Goal: Find specific page/section: Find specific page/section

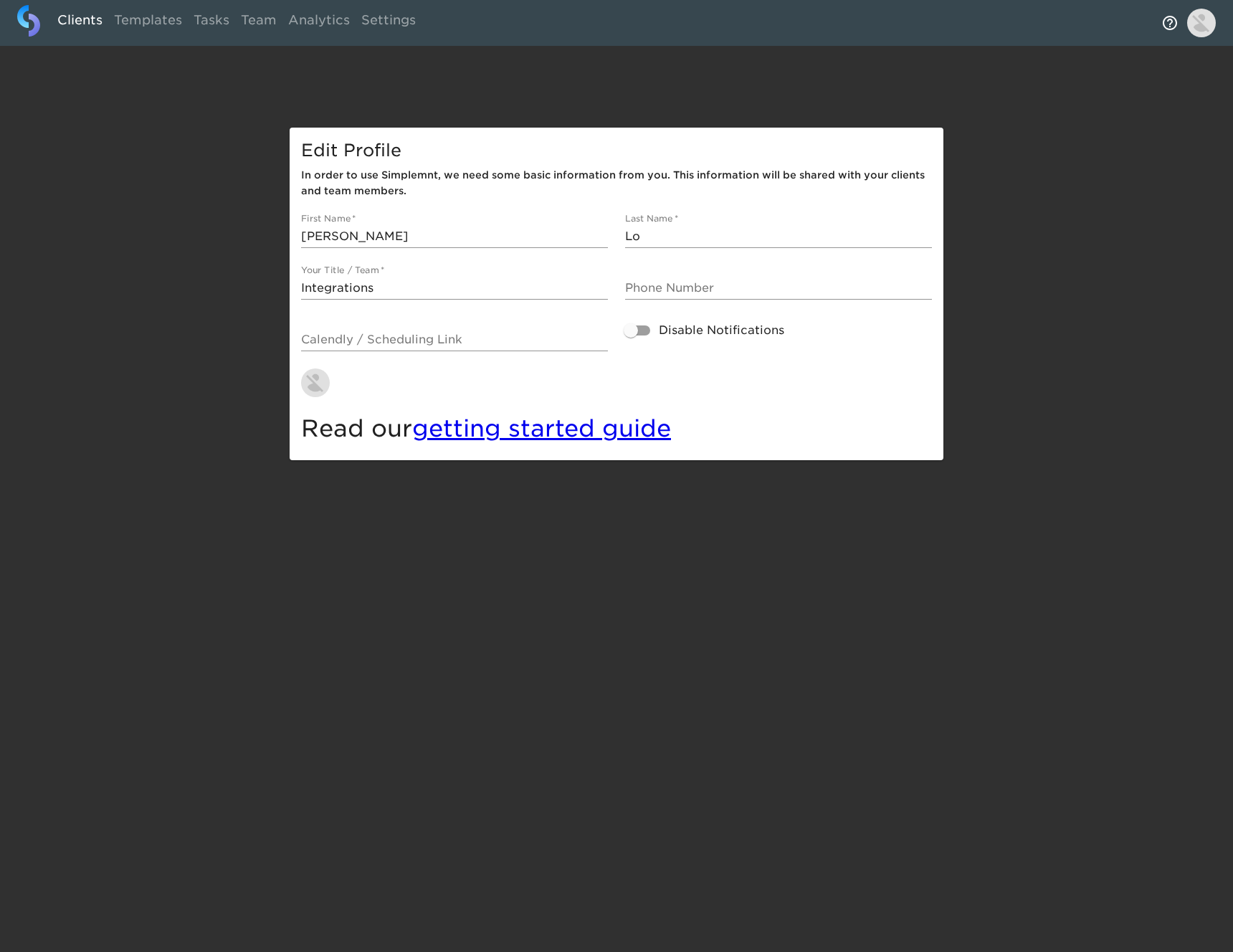
click at [76, 28] on link "Clients" at bounding box center [80, 22] width 57 height 35
select select "10"
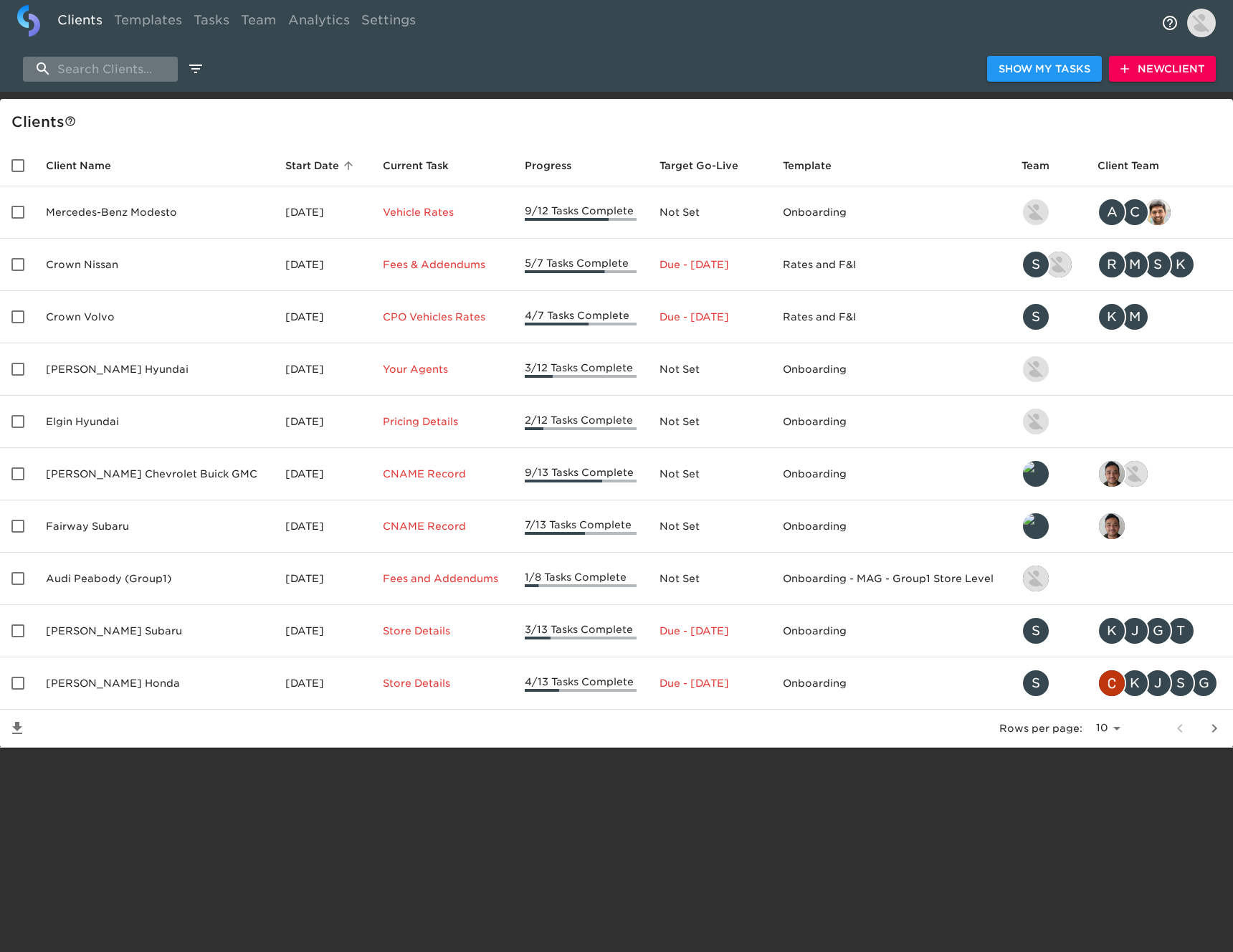
click at [116, 73] on input "search" at bounding box center [101, 69] width 155 height 25
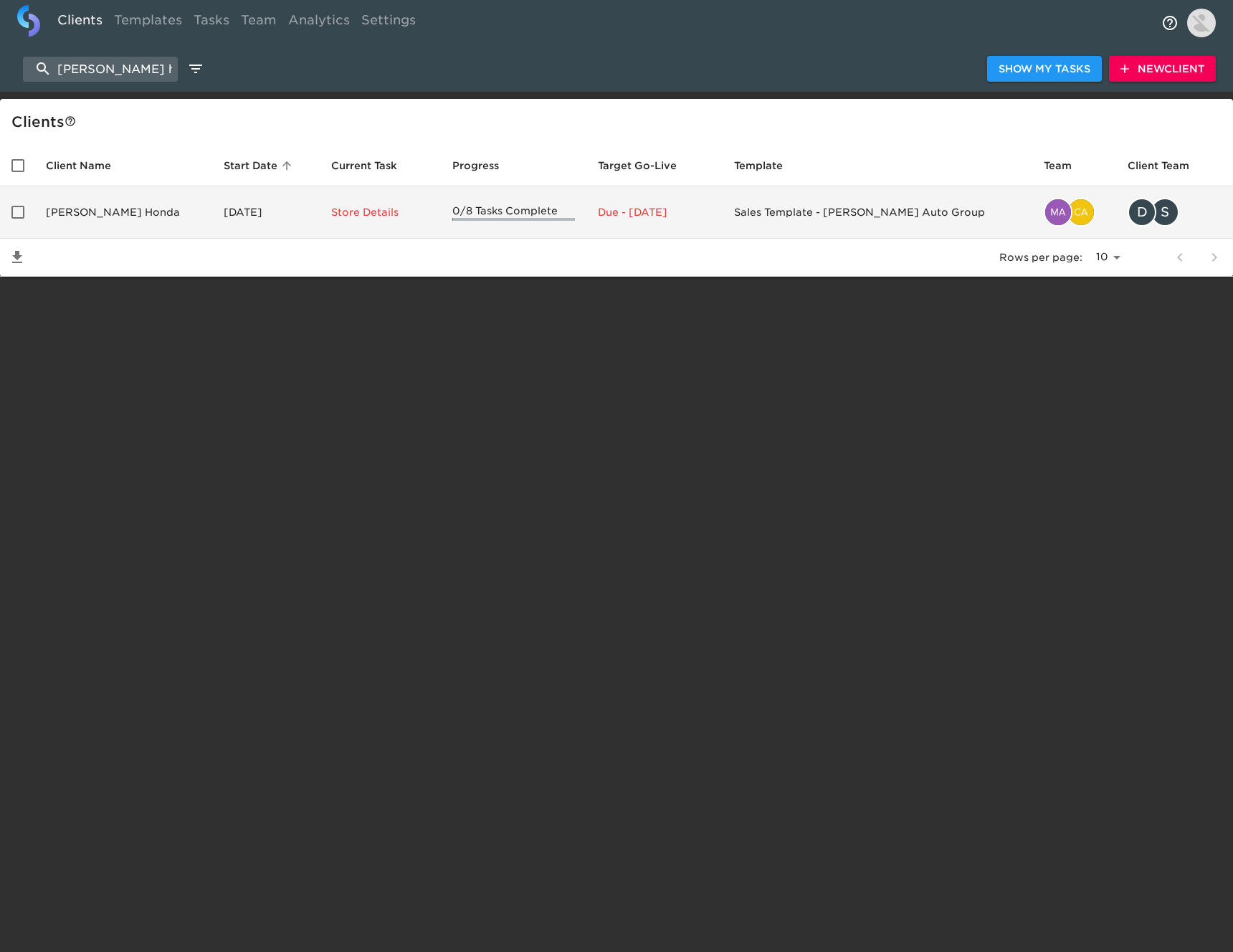
type input "[PERSON_NAME] honda"
click at [122, 218] on td "[PERSON_NAME] Honda" at bounding box center [123, 212] width 178 height 52
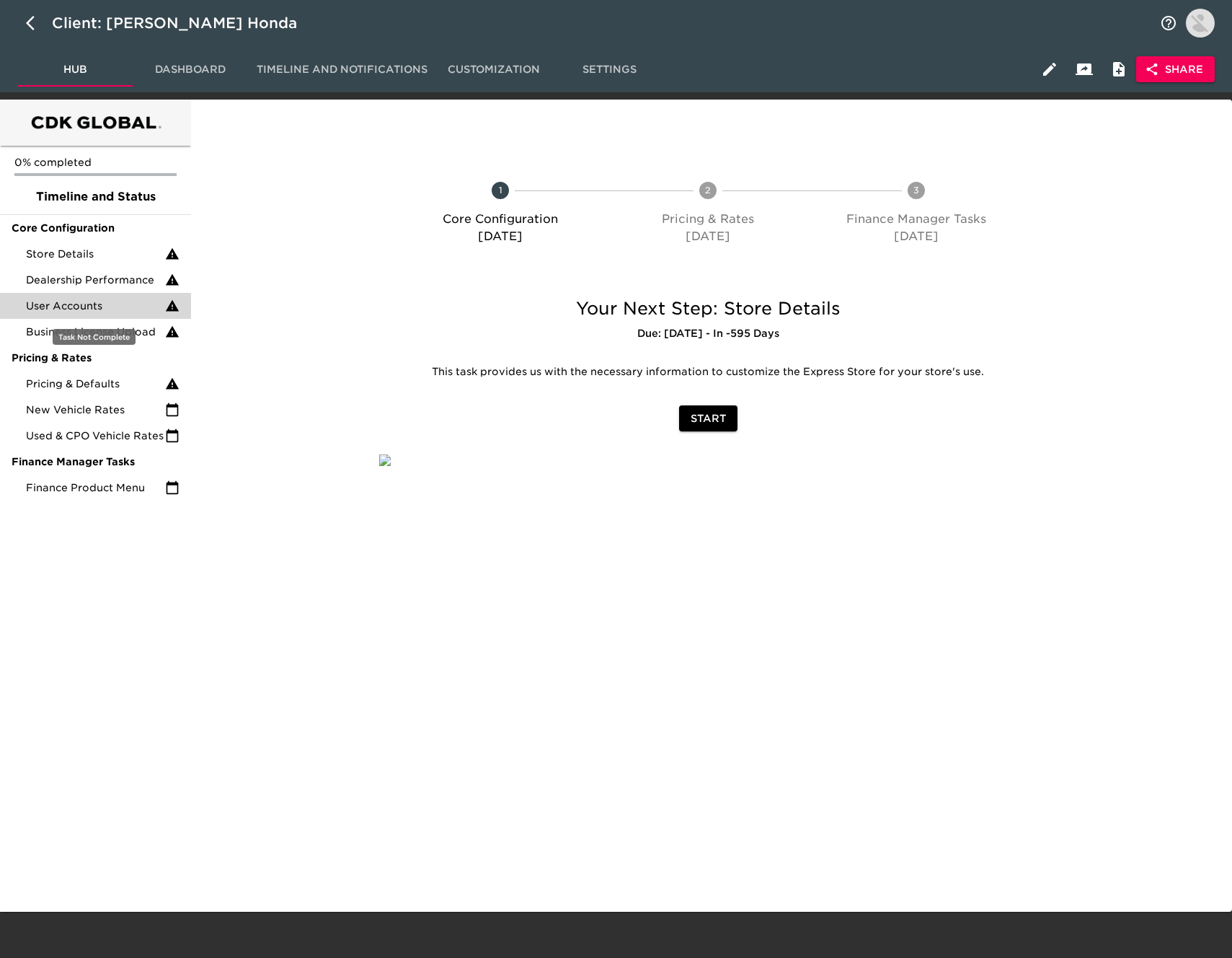
drag, startPoint x: 129, startPoint y: 312, endPoint x: 136, endPoint y: 317, distance: 8.6
click at [129, 312] on span "User Accounts" at bounding box center [95, 305] width 139 height 15
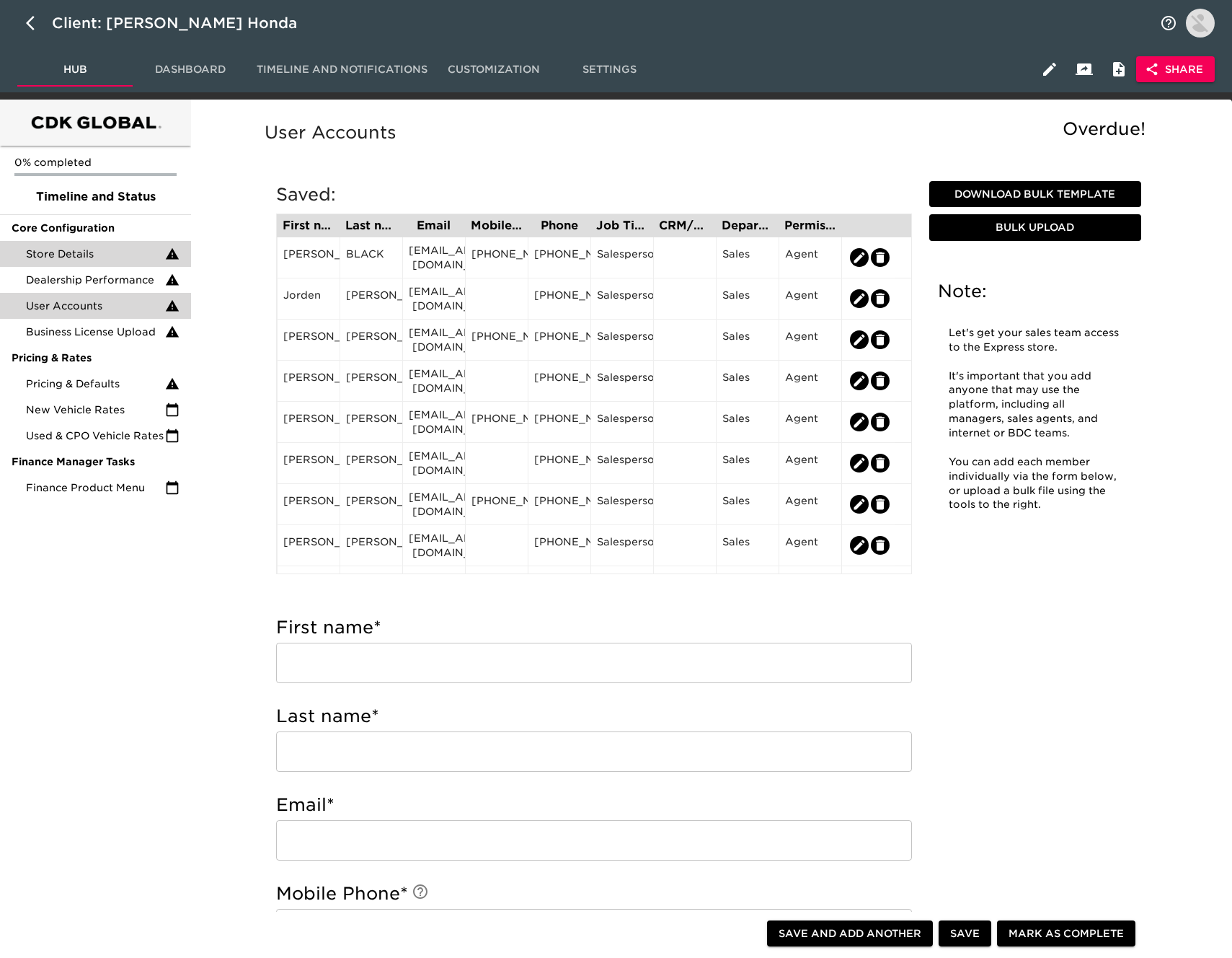
click at [106, 248] on span "Store Details" at bounding box center [95, 254] width 139 height 15
